Goal: Information Seeking & Learning: Find specific fact

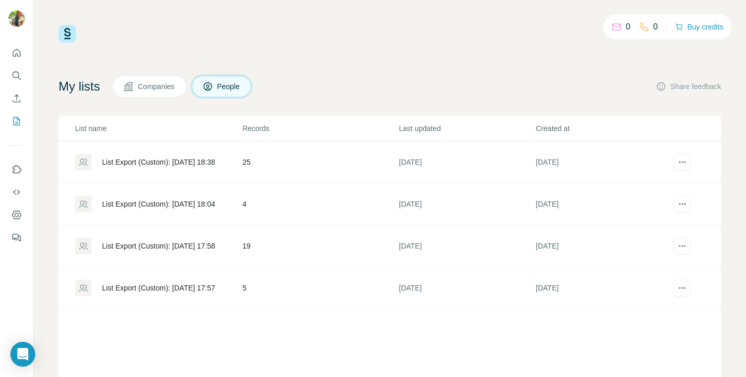
click at [212, 88] on icon at bounding box center [208, 86] width 8 height 8
click at [235, 93] on button "People" at bounding box center [222, 87] width 60 height 22
click at [227, 92] on button "People" at bounding box center [222, 87] width 60 height 22
click at [15, 78] on icon "Search" at bounding box center [16, 75] width 10 height 10
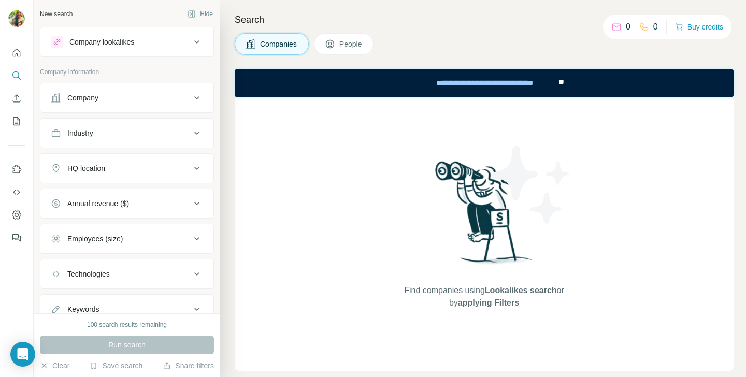
click at [337, 34] on button "People" at bounding box center [344, 44] width 60 height 22
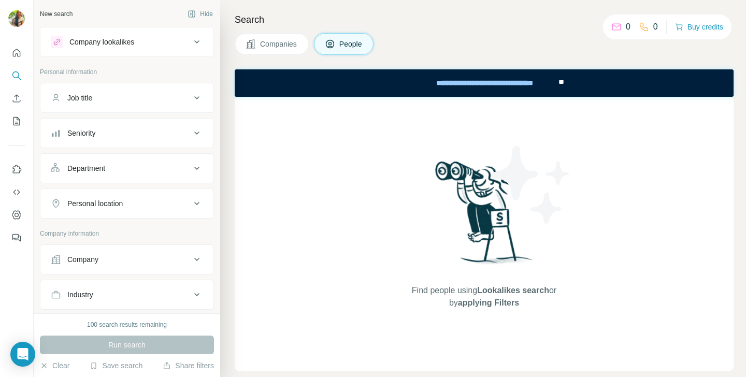
click at [176, 47] on div "Company lookalikes" at bounding box center [121, 42] width 140 height 12
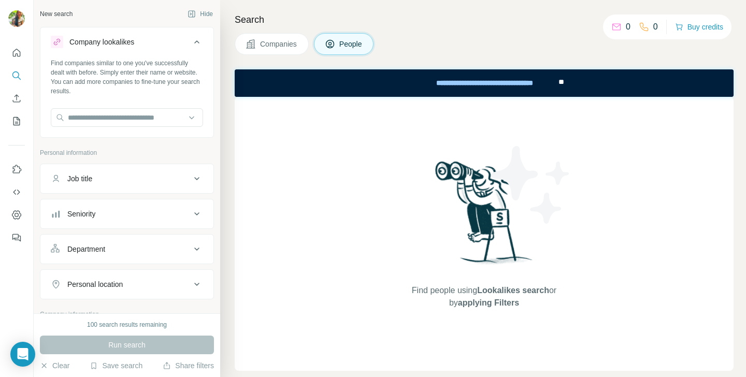
click at [176, 47] on div "Company lookalikes" at bounding box center [121, 42] width 140 height 12
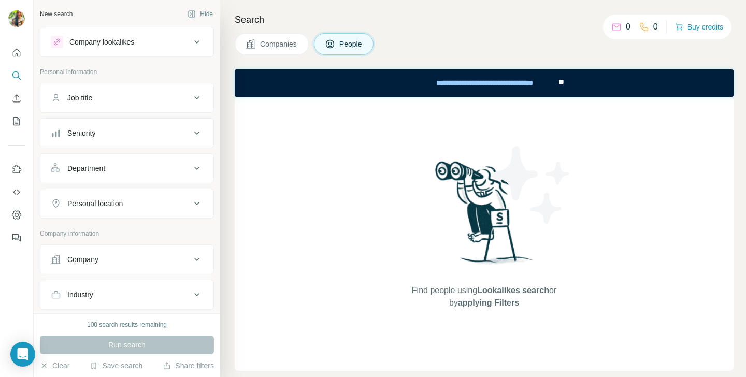
click at [162, 206] on div "Personal location" at bounding box center [121, 203] width 140 height 10
click at [135, 93] on div "Job title" at bounding box center [121, 98] width 140 height 10
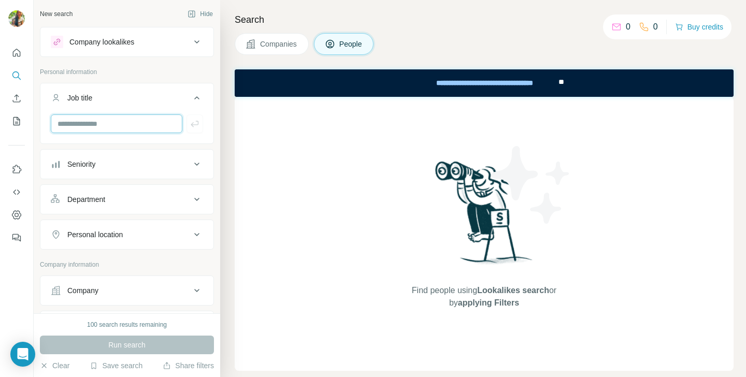
click at [121, 129] on input "text" at bounding box center [117, 124] width 132 height 19
type input "**********"
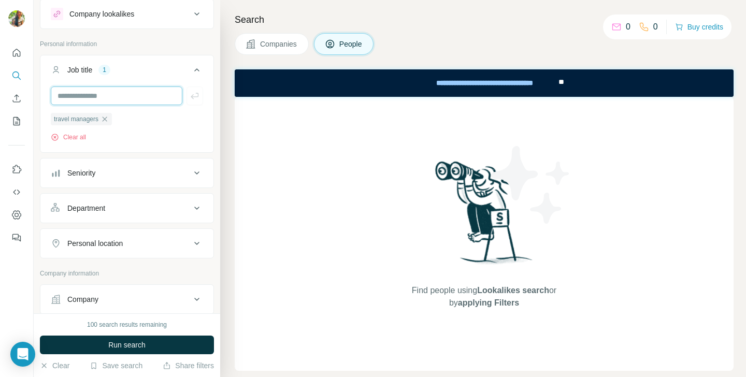
scroll to position [29, 0]
click at [125, 175] on div "Seniority" at bounding box center [121, 172] width 140 height 10
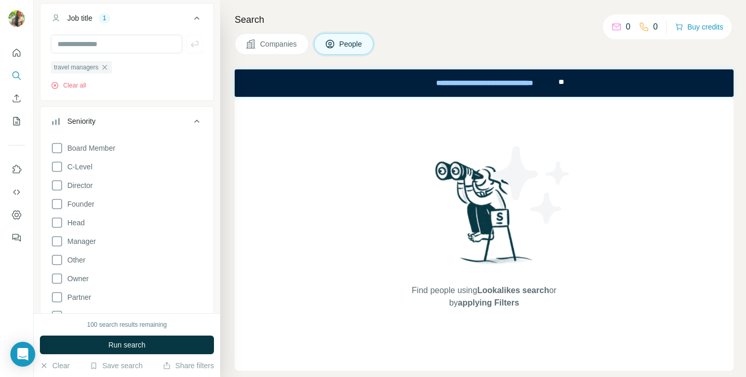
scroll to position [86, 0]
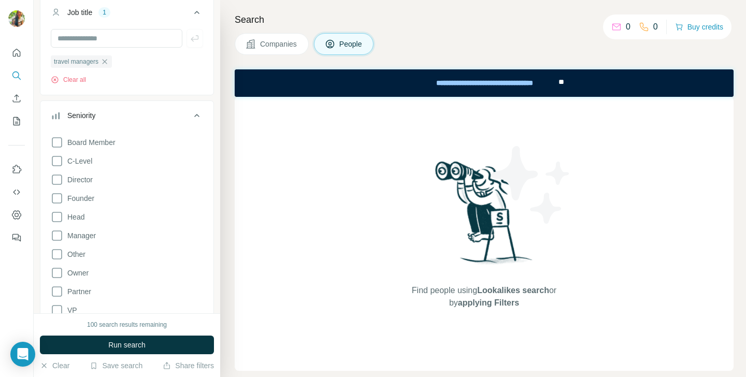
click at [135, 116] on div "Seniority" at bounding box center [121, 115] width 140 height 10
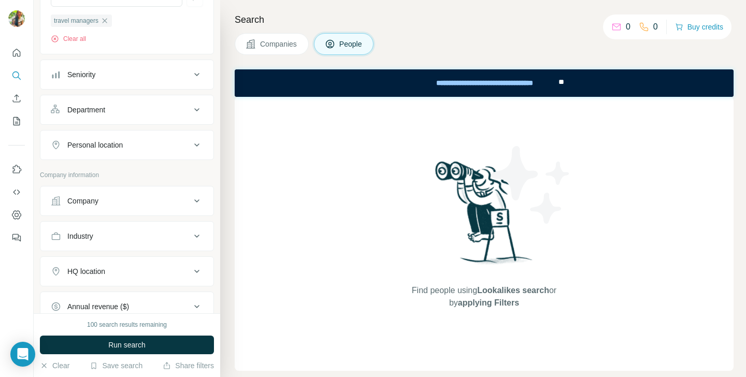
scroll to position [135, 0]
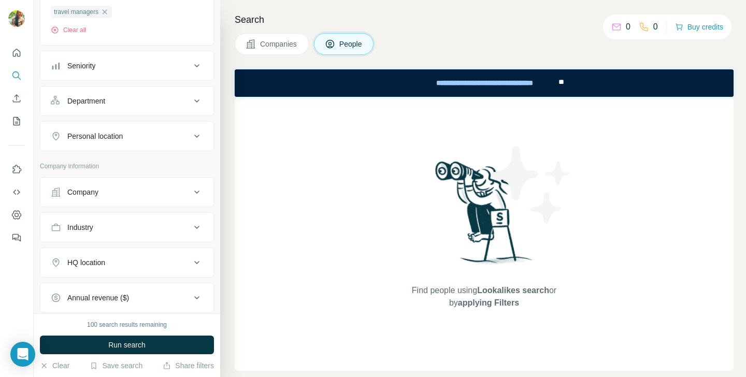
click at [132, 132] on div "Personal location" at bounding box center [121, 136] width 140 height 10
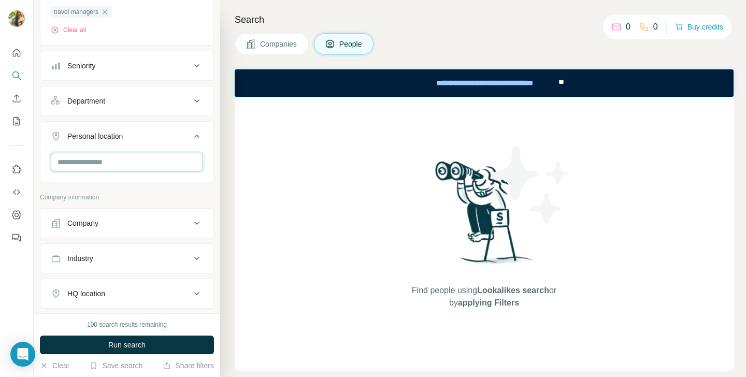
click at [126, 163] on input "text" at bounding box center [127, 162] width 152 height 19
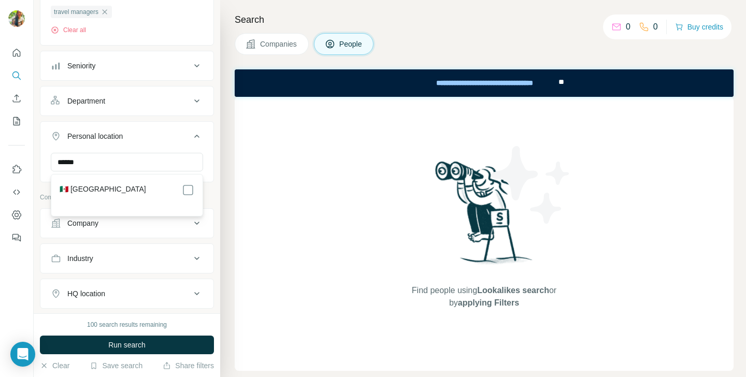
click at [105, 186] on div "🇲🇽 [GEOGRAPHIC_DATA]" at bounding box center [127, 190] width 135 height 12
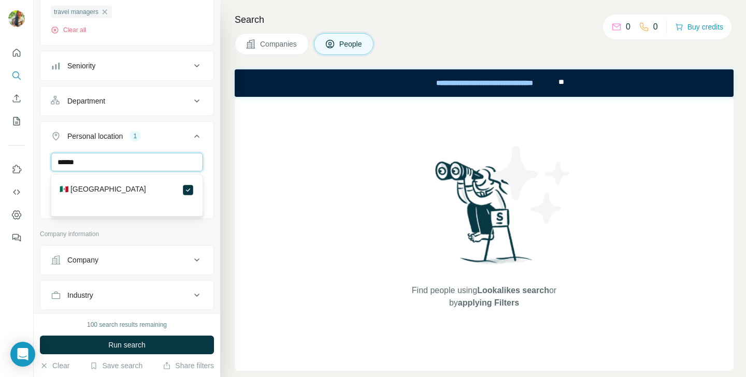
click at [157, 162] on input "******" at bounding box center [127, 162] width 152 height 19
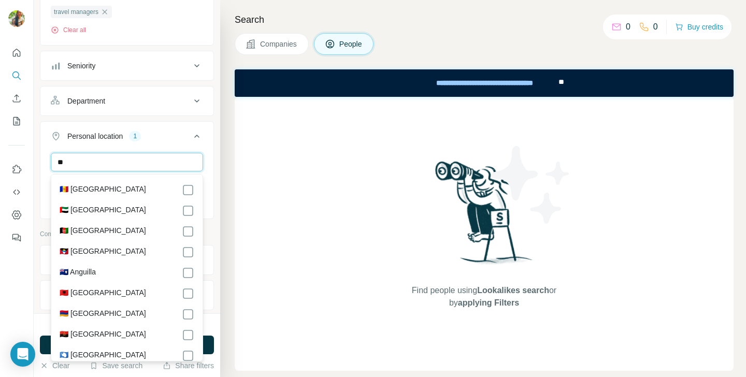
type input "*"
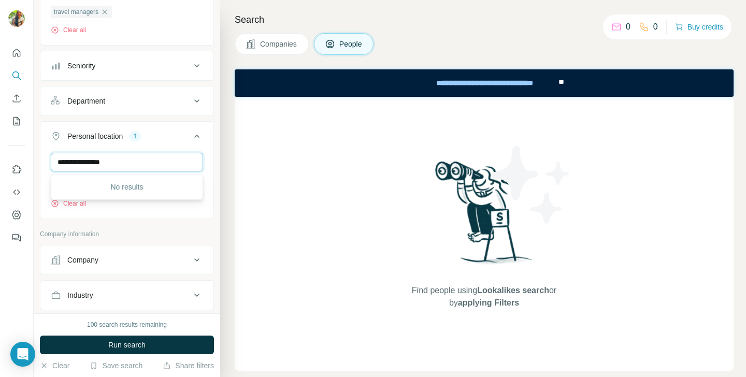
type input "**********"
click at [258, 182] on div "Find people using Lookalikes search or by applying Filters" at bounding box center [484, 234] width 499 height 274
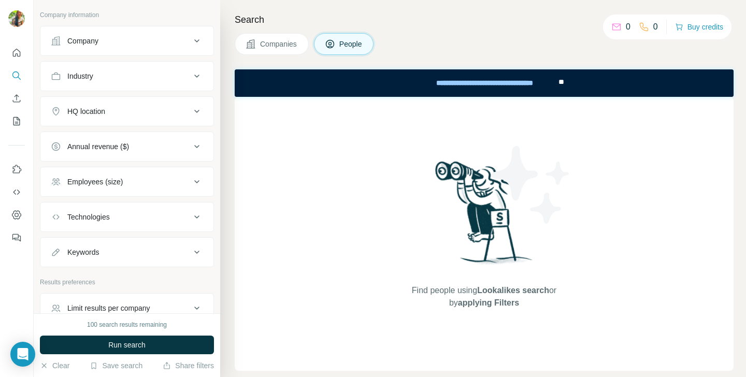
scroll to position [355, 0]
click at [478, 86] on div "**********" at bounding box center [484, 83] width 146 height 23
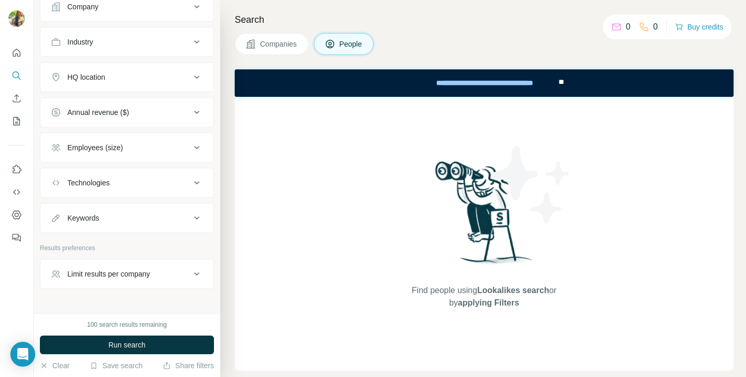
scroll to position [413, 0]
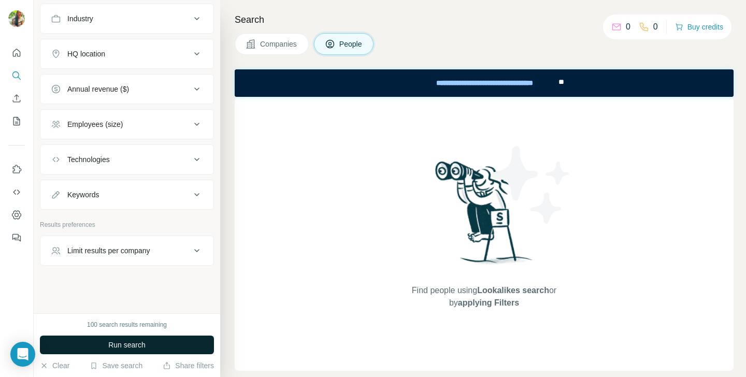
click at [145, 350] on span "Run search" at bounding box center [126, 345] width 37 height 10
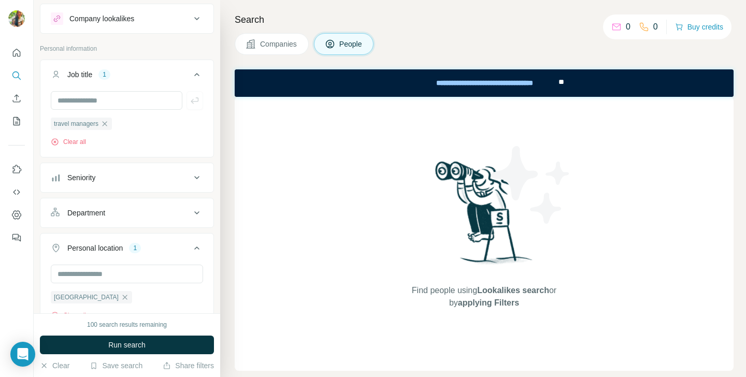
scroll to position [29, 0]
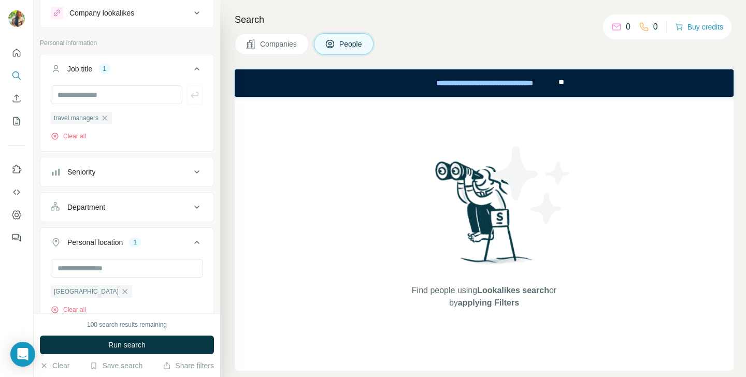
click at [169, 175] on div "Seniority" at bounding box center [121, 172] width 140 height 10
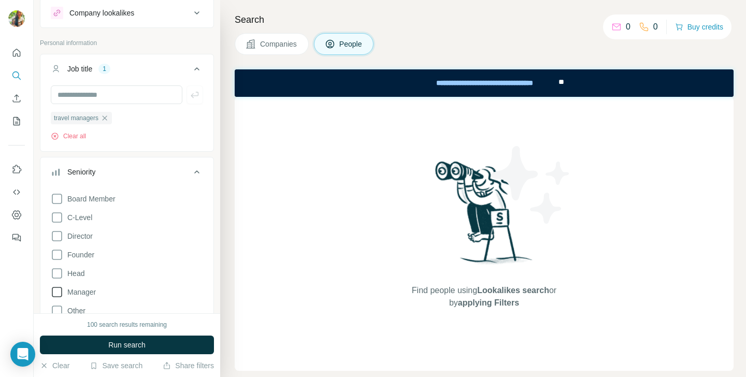
click at [84, 293] on span "Manager" at bounding box center [79, 292] width 33 height 10
click at [76, 276] on span "Head" at bounding box center [73, 273] width 21 height 10
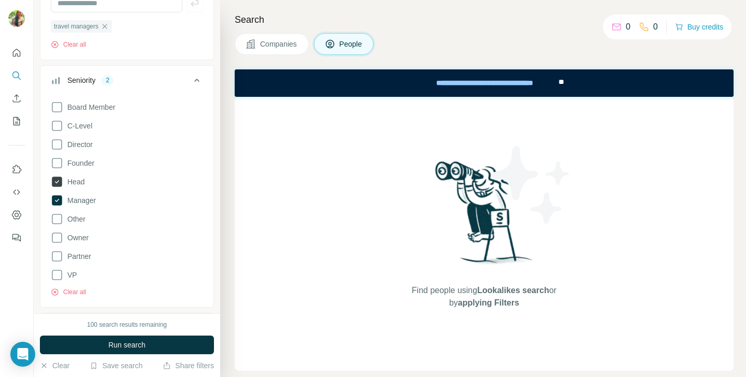
scroll to position [139, 0]
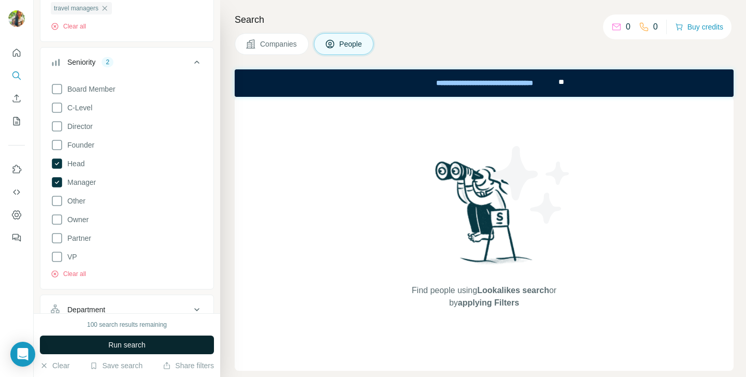
click at [129, 346] on span "Run search" at bounding box center [126, 345] width 37 height 10
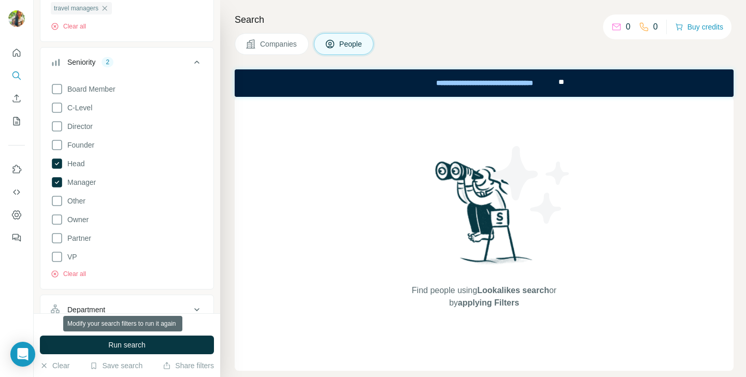
click at [278, 264] on div "Find people using Lookalikes search or by applying Filters" at bounding box center [484, 234] width 499 height 274
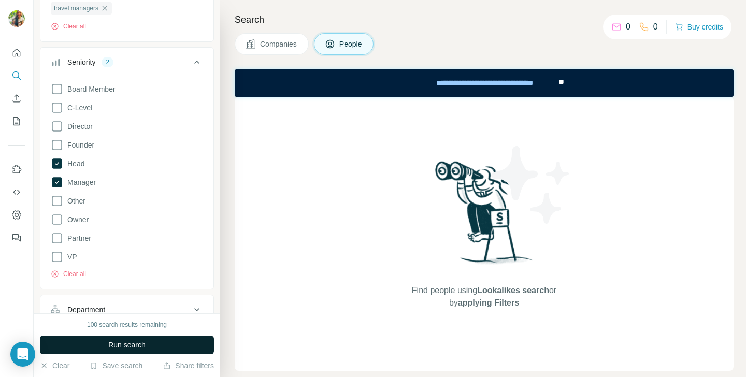
click at [130, 344] on span "Run search" at bounding box center [126, 345] width 37 height 10
click at [195, 65] on icon at bounding box center [197, 62] width 12 height 12
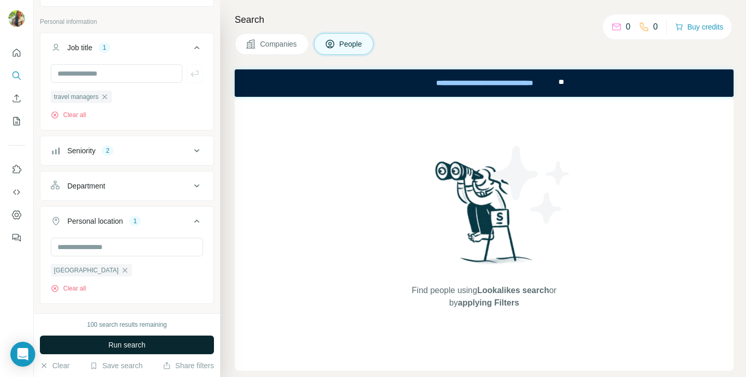
scroll to position [55, 0]
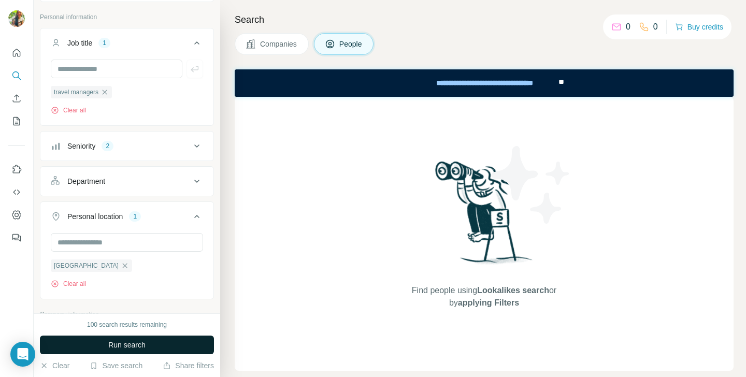
click at [192, 183] on icon at bounding box center [197, 181] width 12 height 12
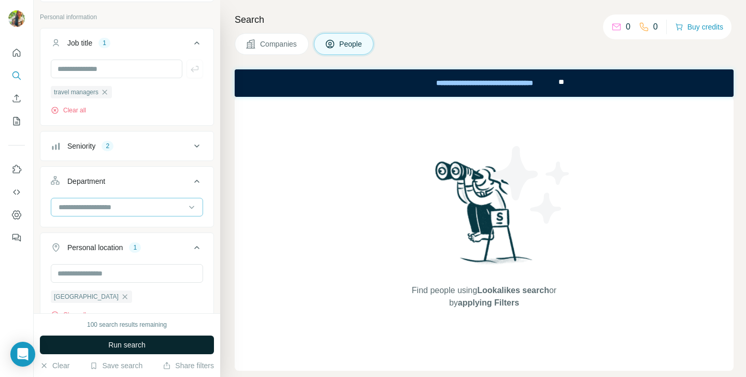
click at [166, 205] on input at bounding box center [122, 207] width 128 height 11
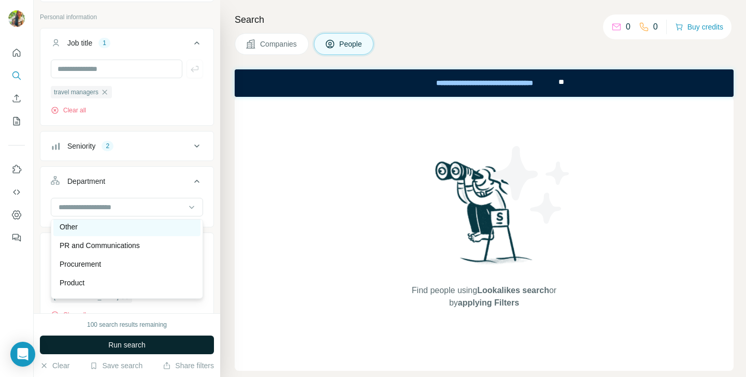
click at [143, 228] on div "Other" at bounding box center [127, 227] width 135 height 10
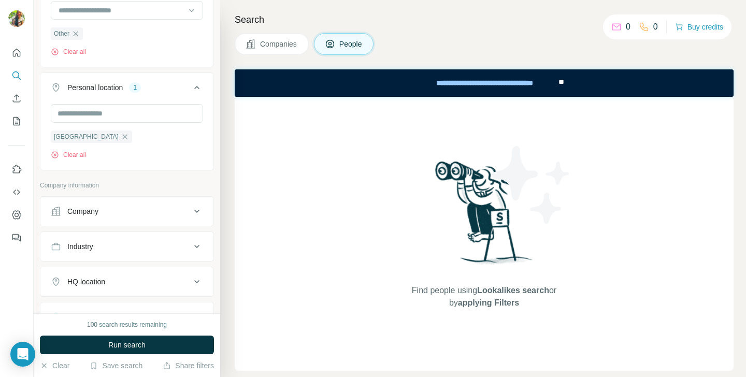
scroll to position [257, 0]
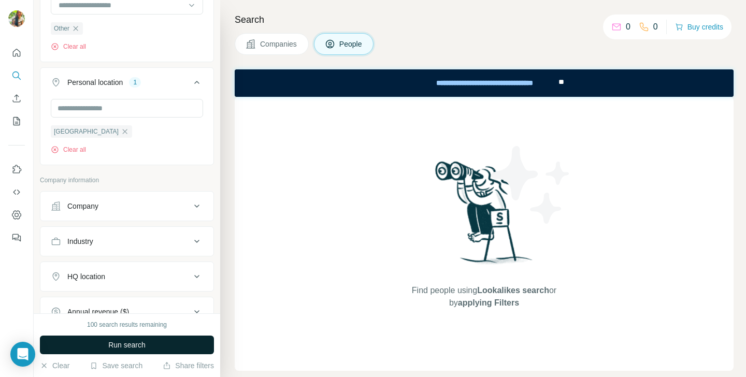
click at [130, 348] on span "Run search" at bounding box center [126, 345] width 37 height 10
click at [147, 346] on button "Run search" at bounding box center [127, 345] width 174 height 19
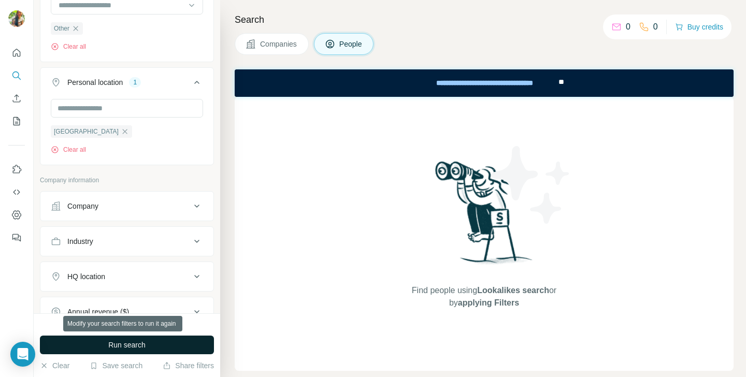
click at [147, 346] on button "Run search" at bounding box center [127, 345] width 174 height 19
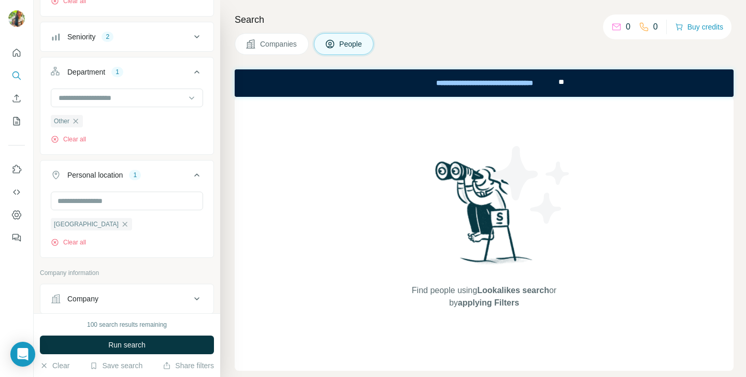
scroll to position [169, 0]
